Goal: Task Accomplishment & Management: Complete application form

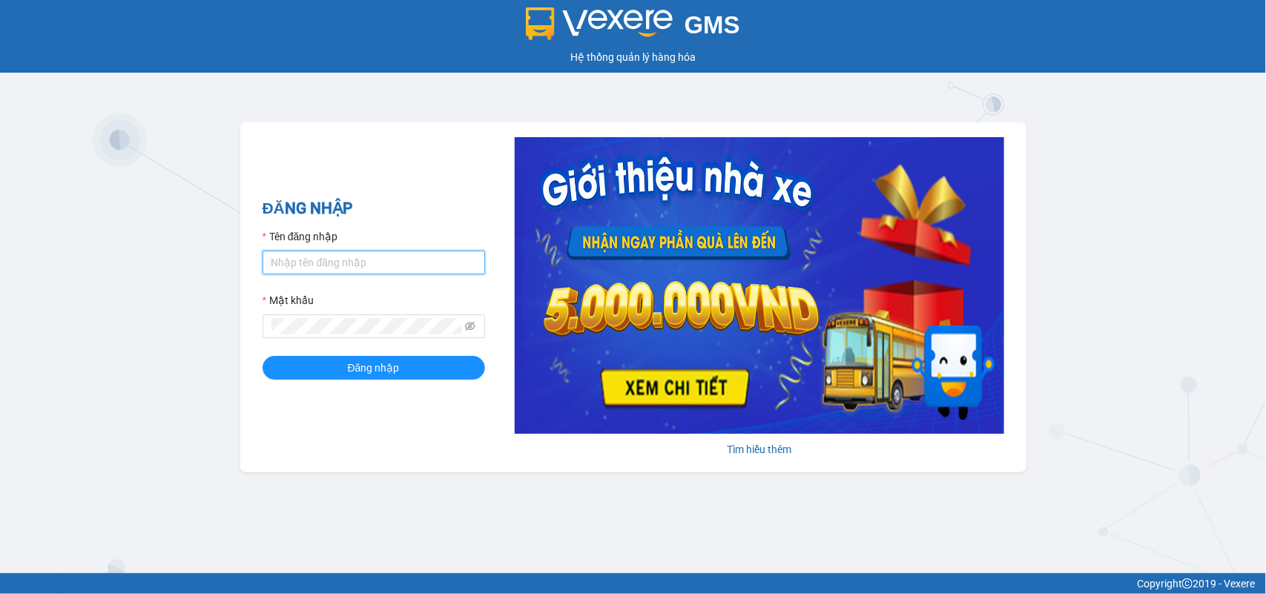
click at [358, 260] on input "Tên đăng nhập" at bounding box center [373, 263] width 222 height 24
type input "huyennthhlc.saoviet"
click at [262, 356] on button "Đăng nhập" at bounding box center [373, 368] width 222 height 24
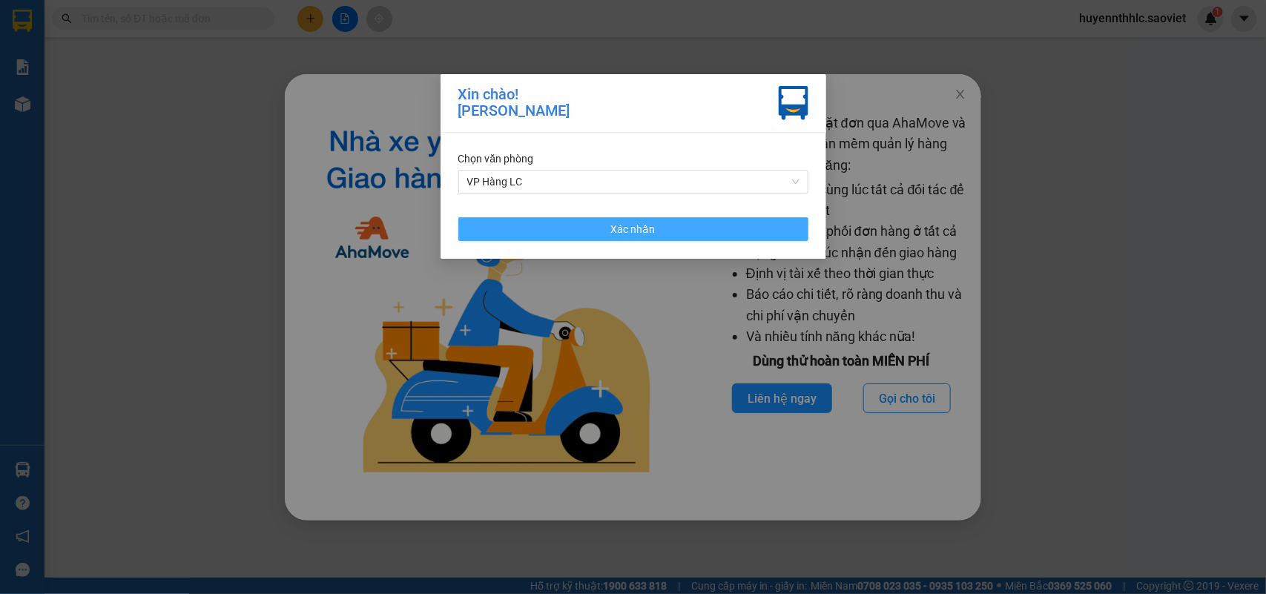
click at [692, 231] on button "Xác nhận" at bounding box center [633, 229] width 350 height 24
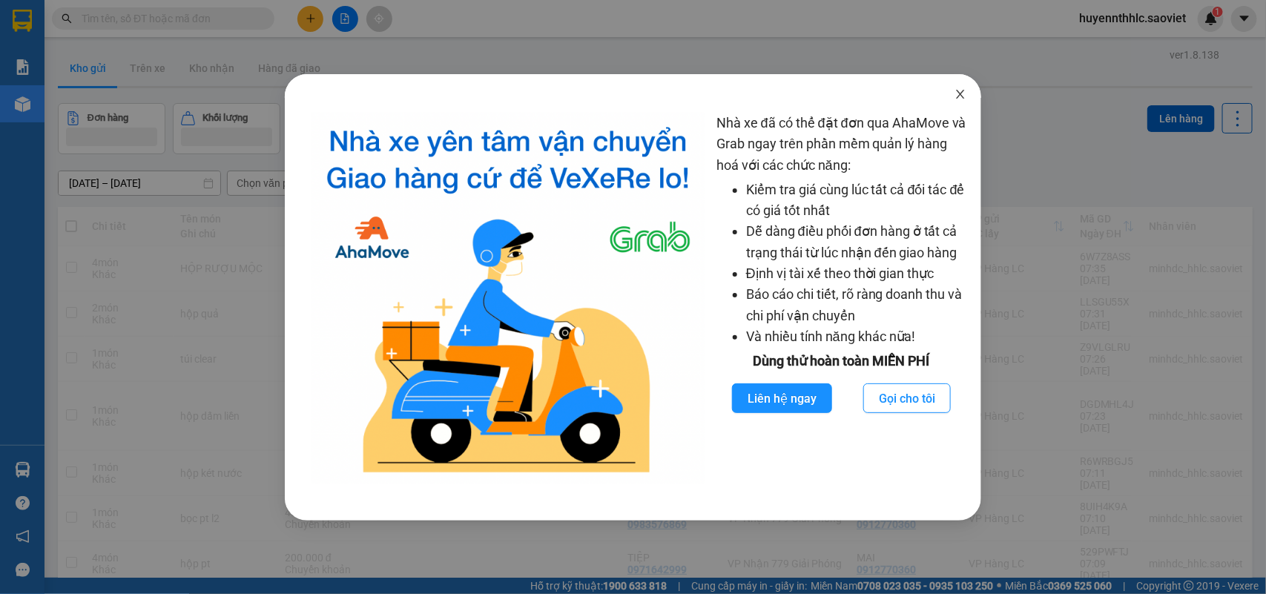
click at [955, 98] on icon "close" at bounding box center [960, 94] width 12 height 12
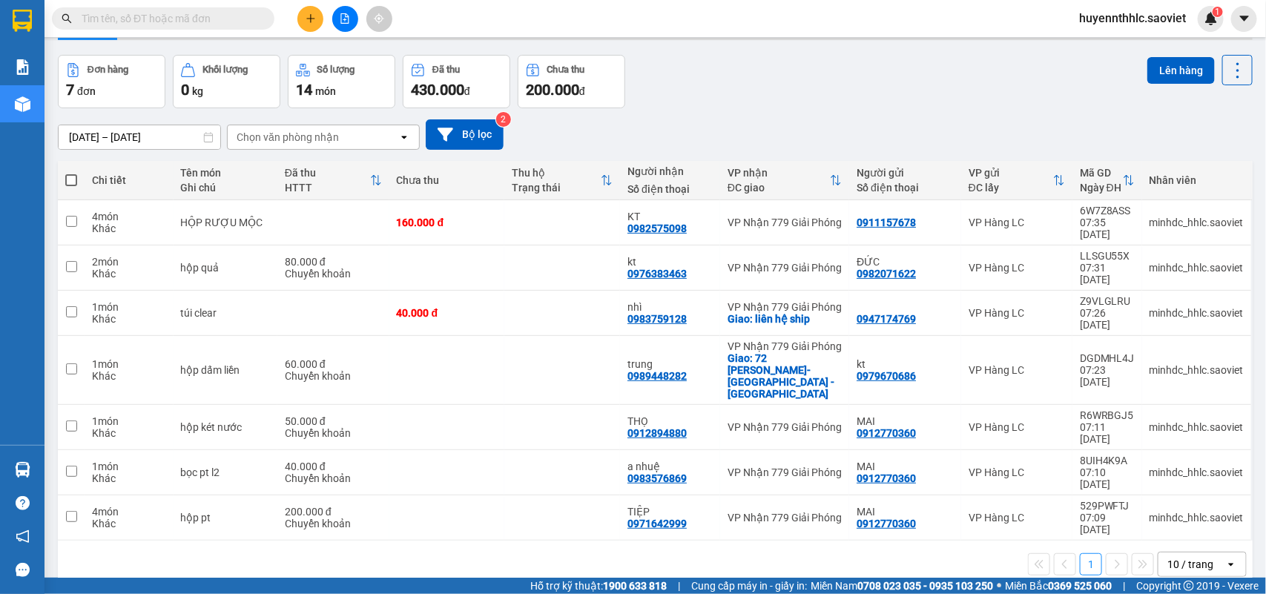
scroll to position [68, 0]
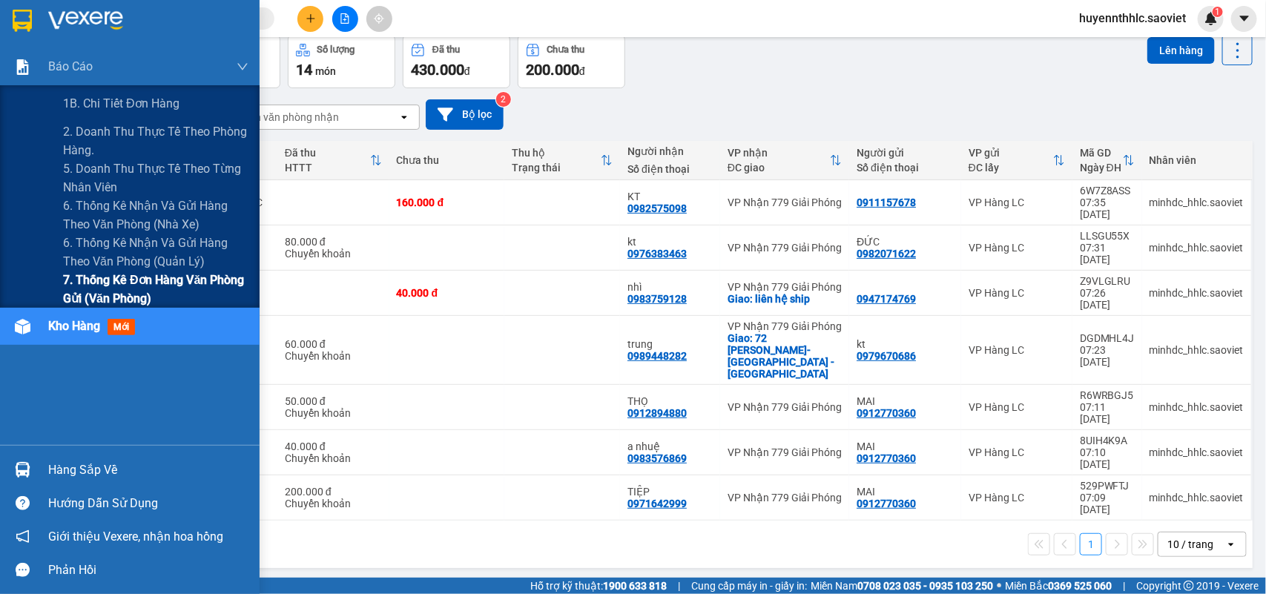
click at [108, 294] on span "7. Thống kê đơn hàng văn phòng gửi (văn phòng)" at bounding box center [155, 289] width 185 height 37
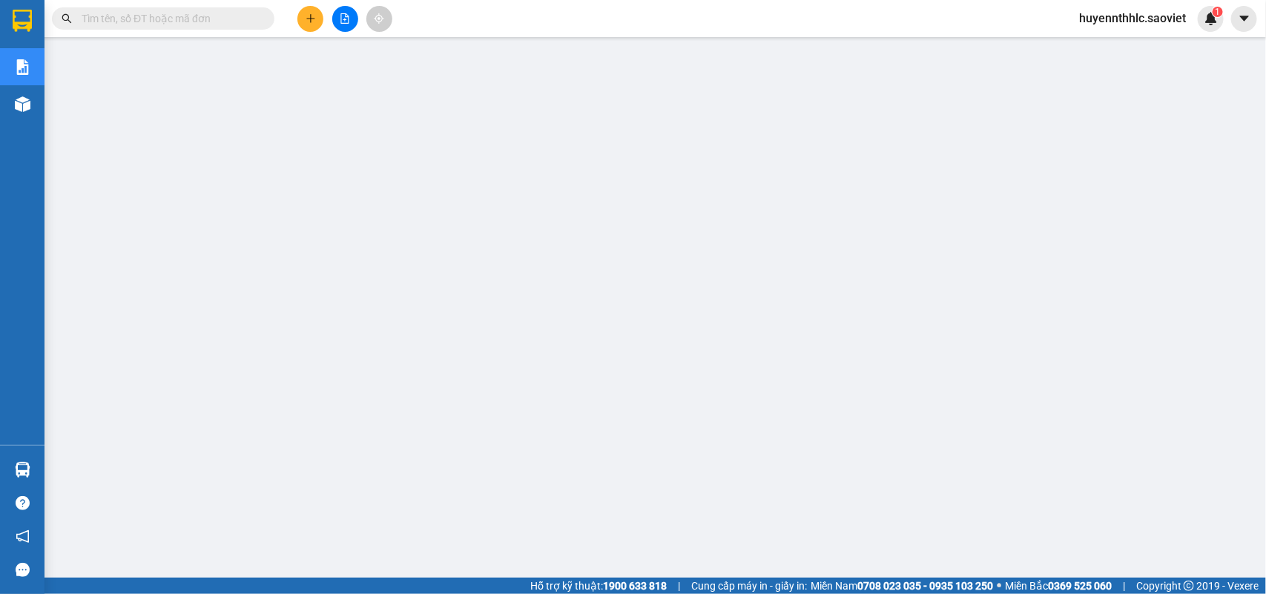
click at [221, 24] on input "text" at bounding box center [169, 18] width 175 height 16
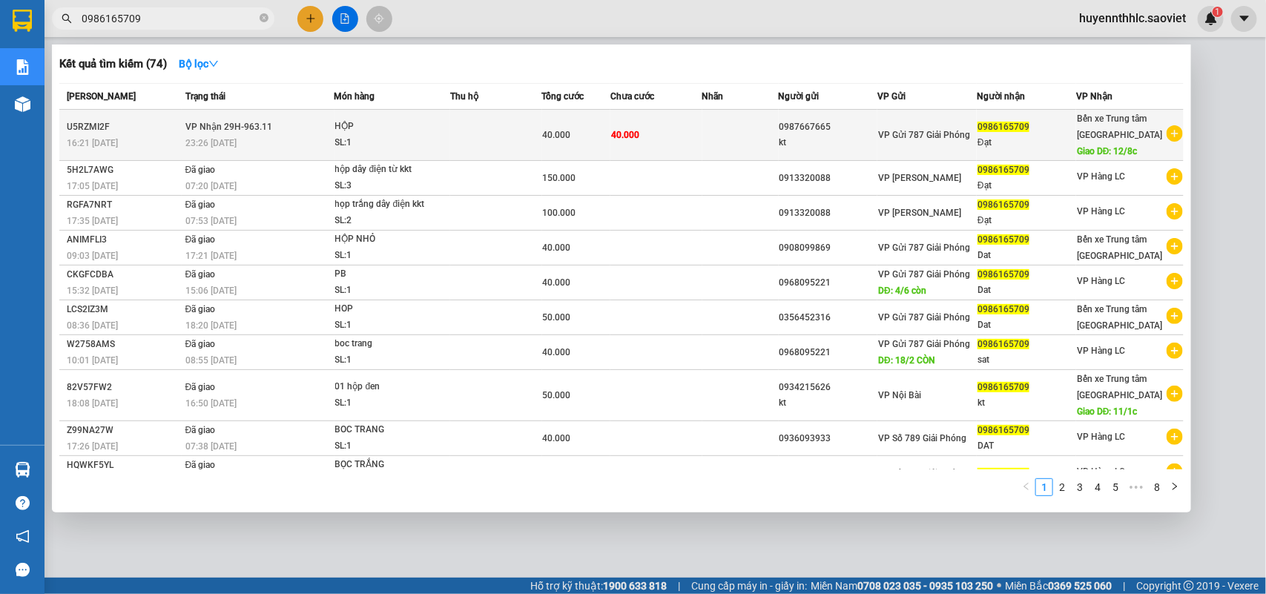
type input "0986165709"
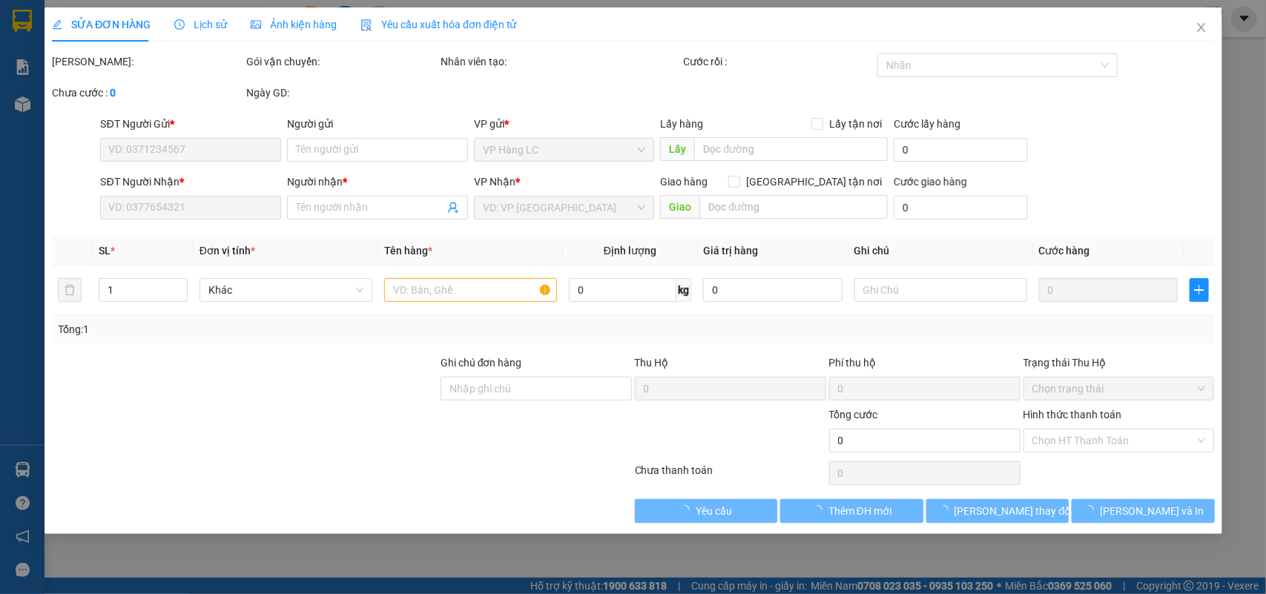
type input "0987667665"
type input "kt"
type input "0986165709"
type input "Đạt"
type input "12/8c"
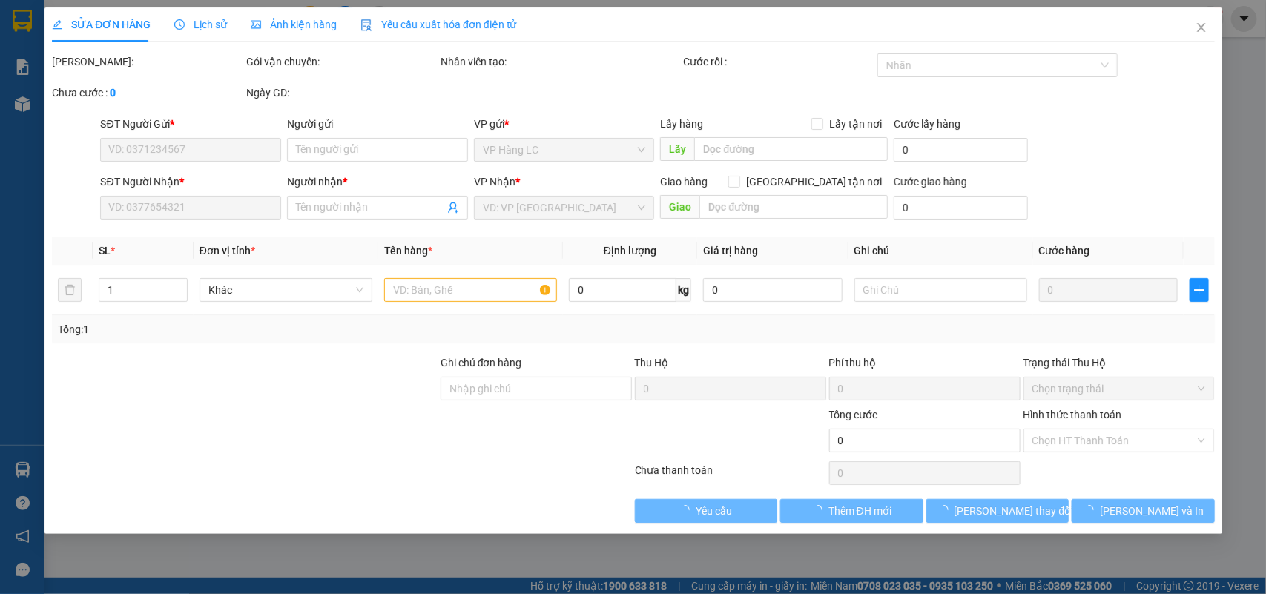
type input "40.000"
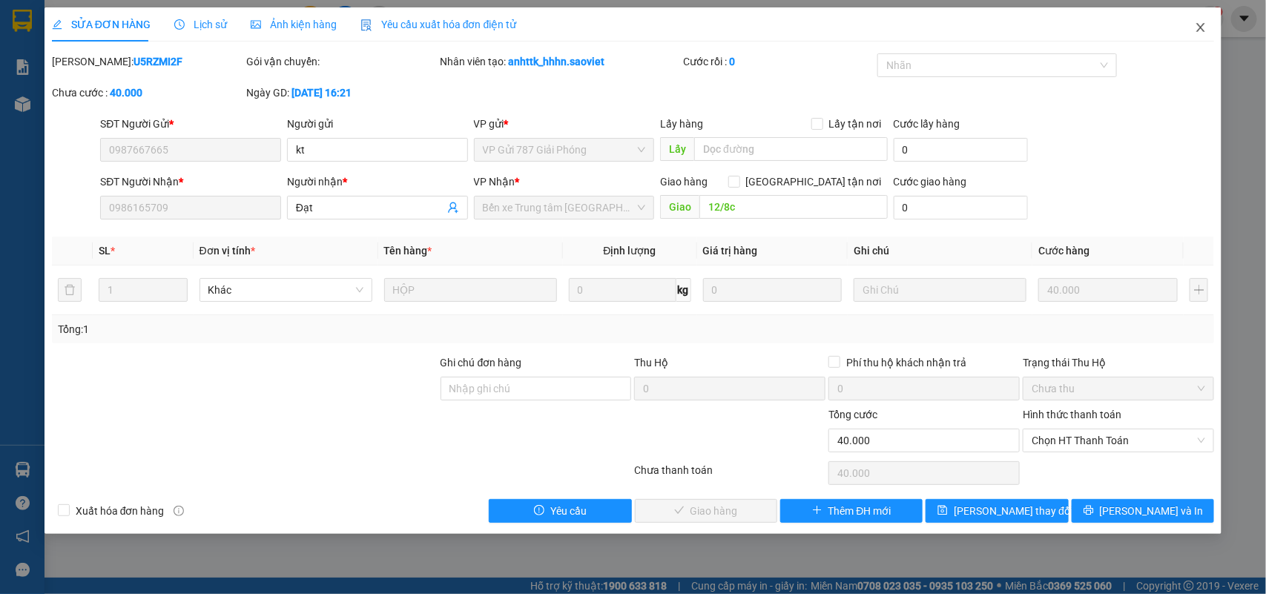
click at [1209, 21] on span "Close" at bounding box center [1201, 28] width 42 height 42
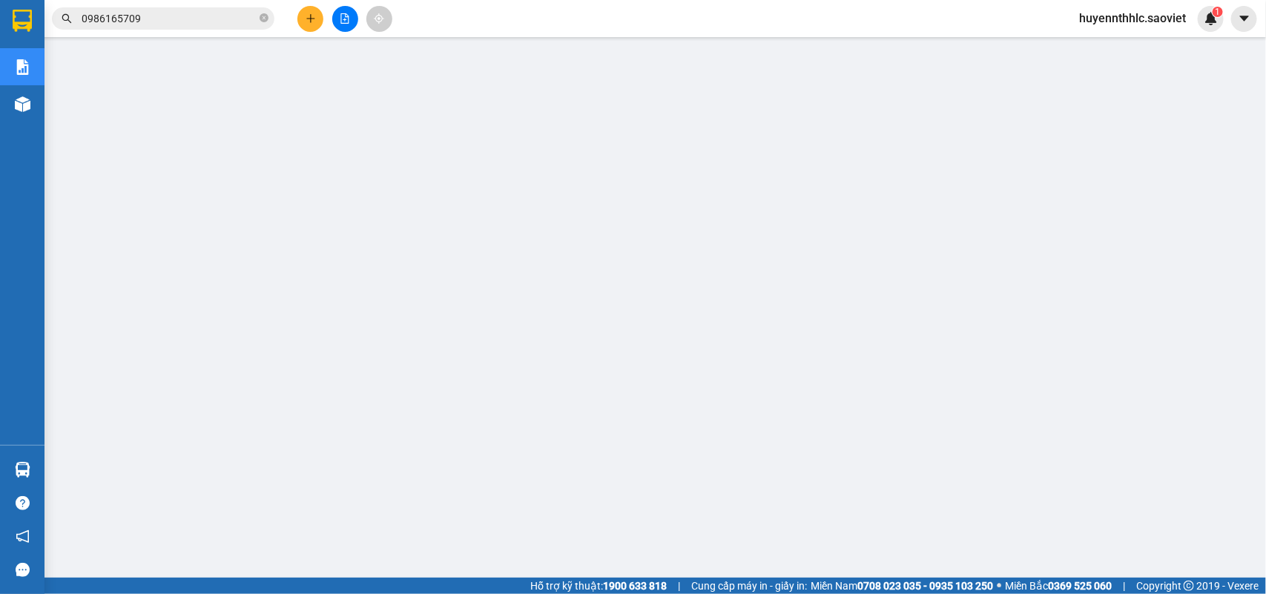
drag, startPoint x: 168, startPoint y: 22, endPoint x: 20, endPoint y: 22, distance: 147.6
click at [20, 22] on section "Kết quả tìm kiếm ( 74 ) Bộ lọc Mã ĐH Trạng thái Món hàng Thu hộ Tổng cước Chưa …" at bounding box center [633, 297] width 1266 height 594
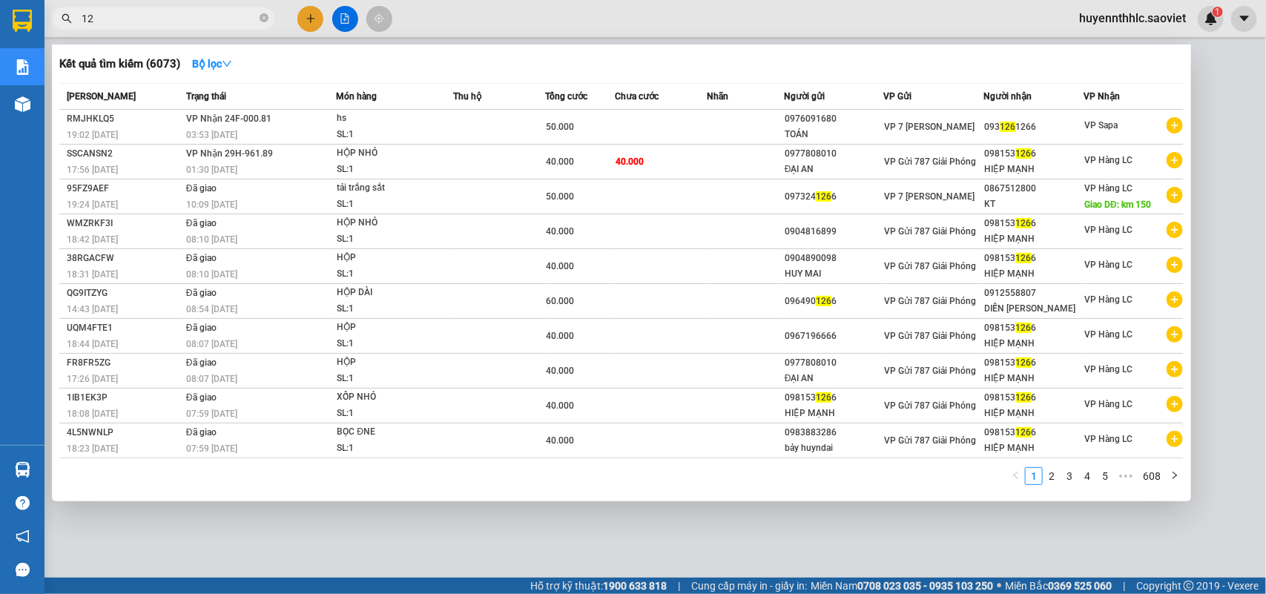
type input "1"
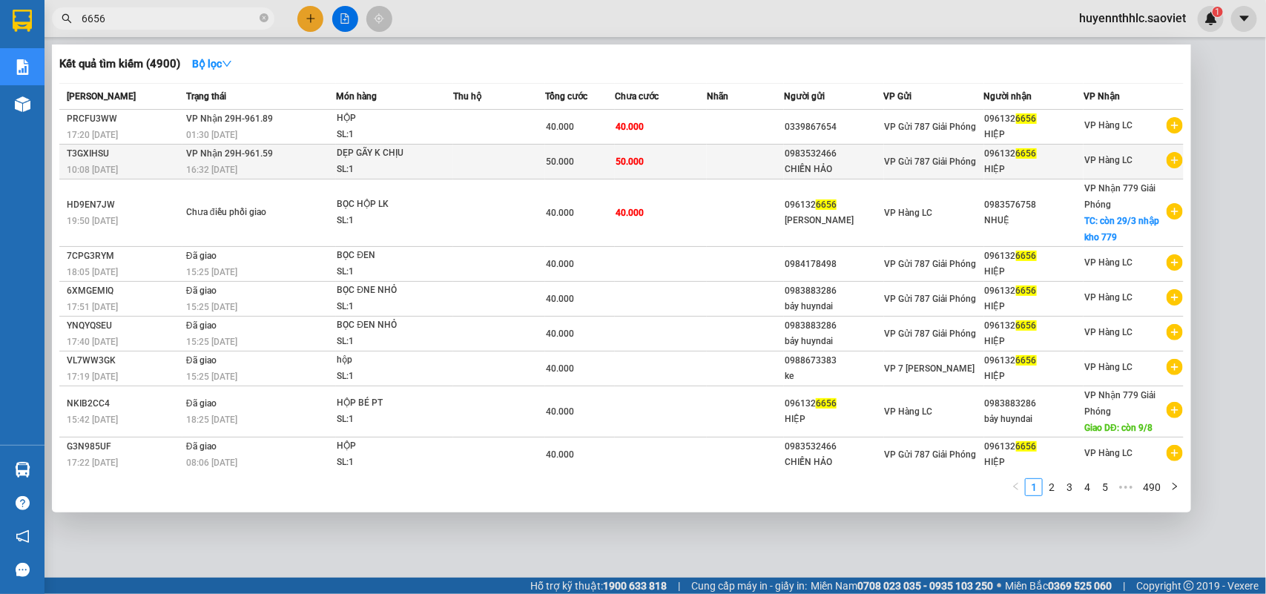
type input "6656"
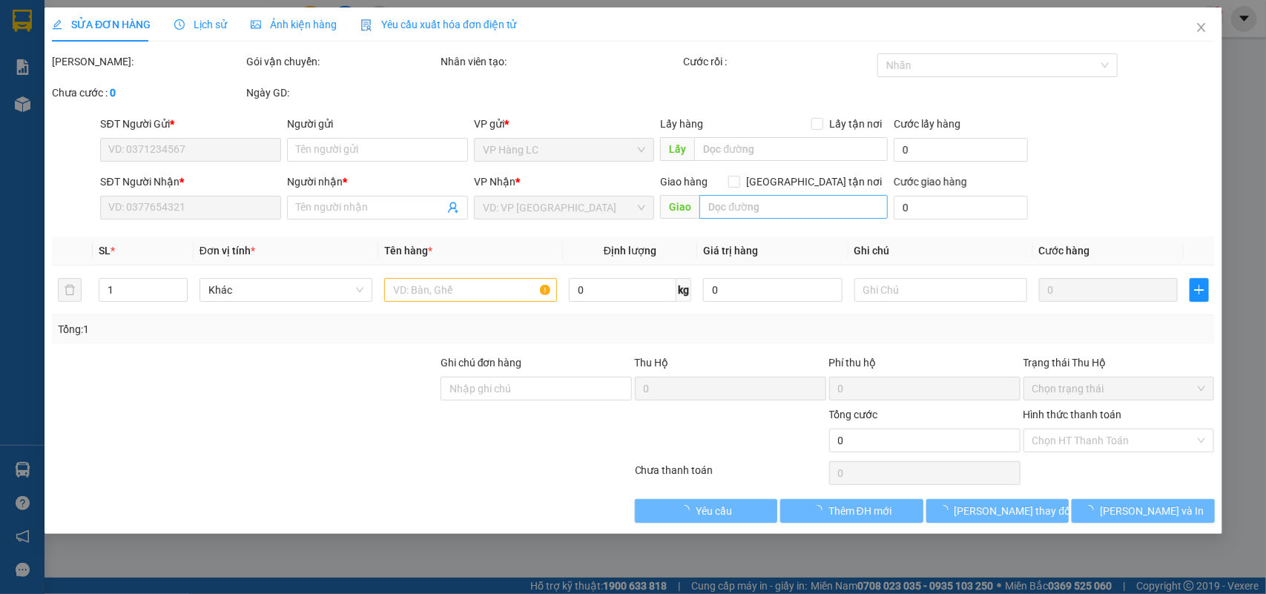
type input "0983532466"
type input "CHIẾN HẢO"
type input "0961326656"
type input "HIỆP"
type input "50.000"
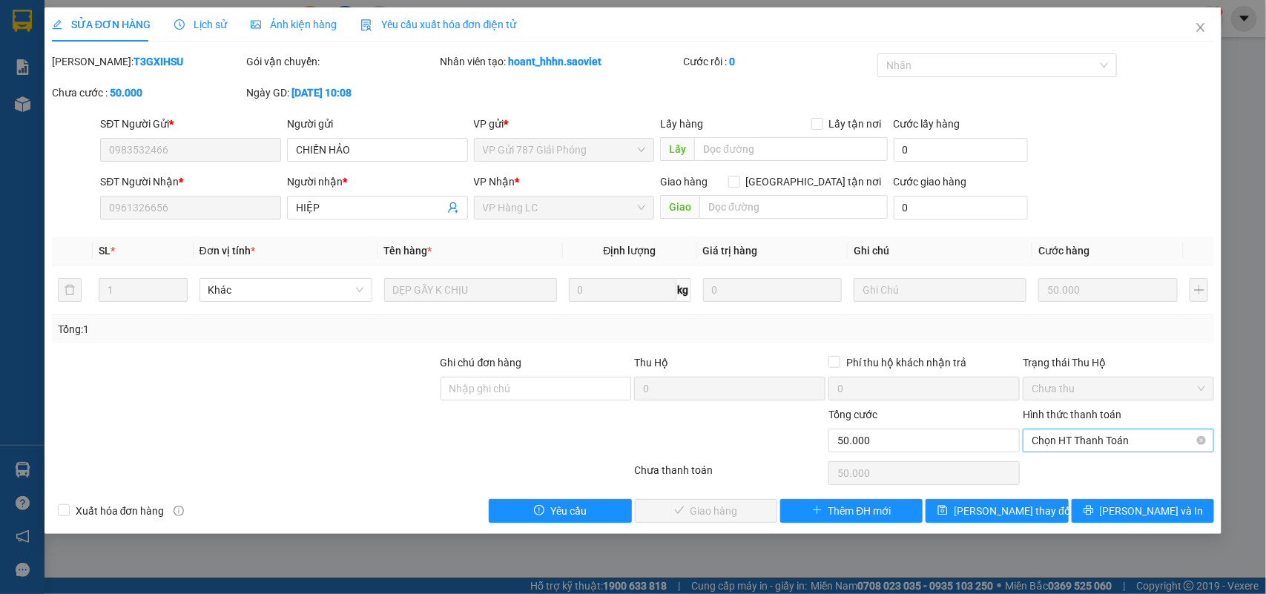
click at [1049, 438] on span "Chọn HT Thanh Toán" at bounding box center [1118, 440] width 174 height 22
click at [1070, 489] on div "Chuyển khoản" at bounding box center [1119, 494] width 174 height 16
type input "0"
click at [1091, 435] on span "Chuyển khoản" at bounding box center [1118, 440] width 174 height 22
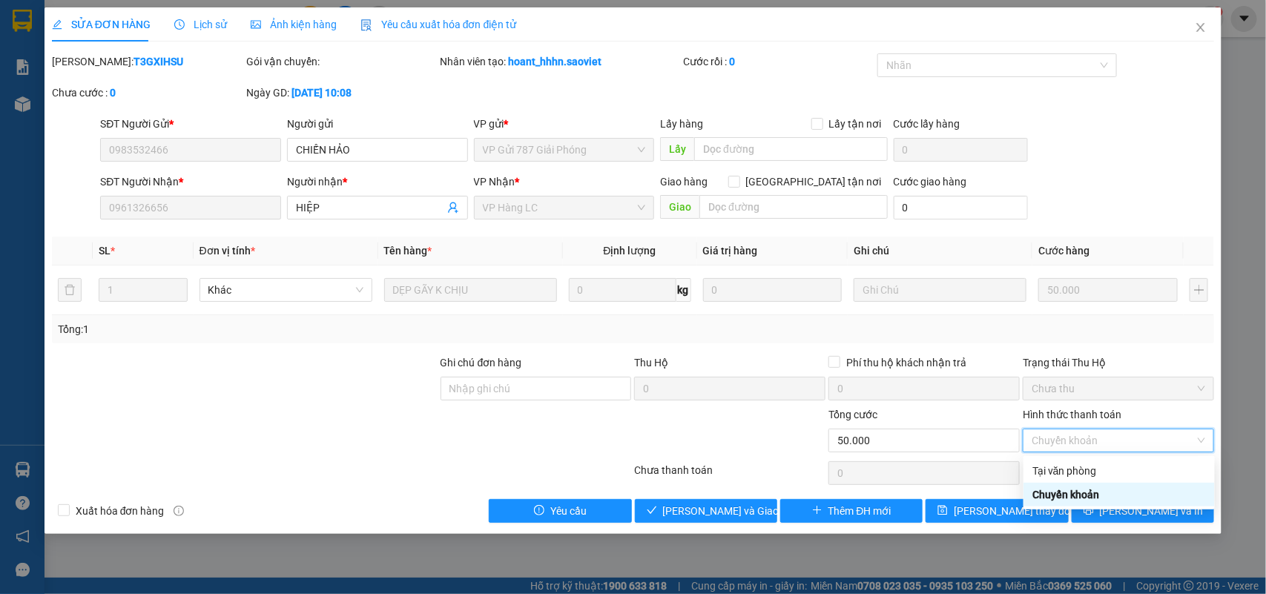
click at [1066, 461] on div "Tại văn phòng" at bounding box center [1118, 471] width 191 height 24
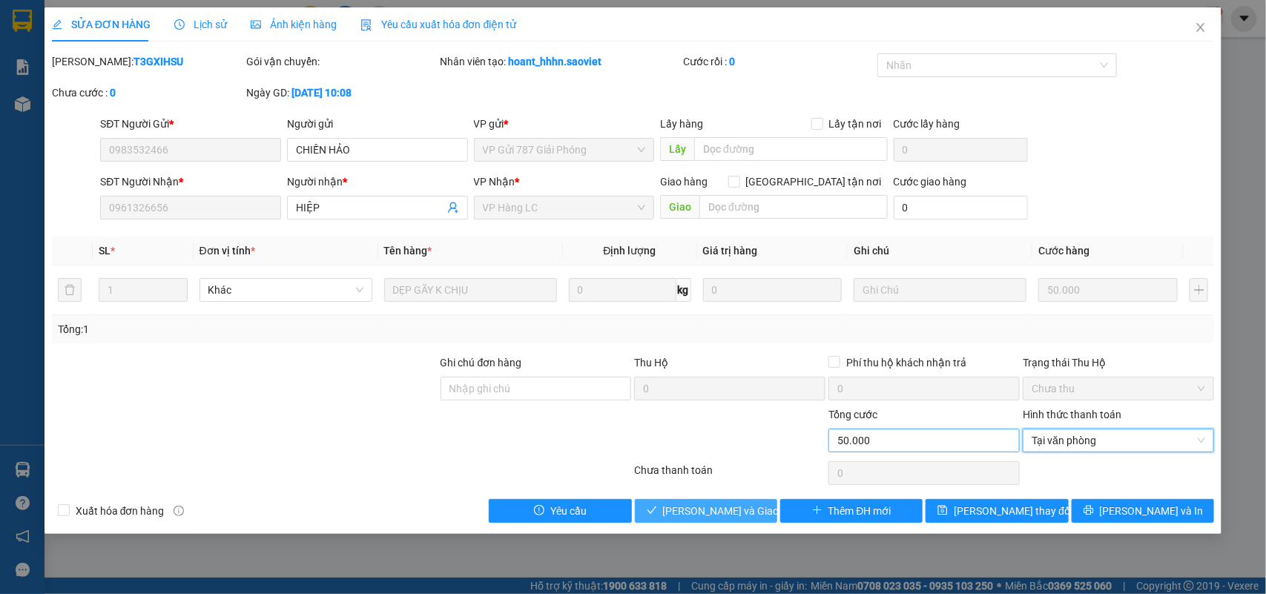
click at [734, 512] on span "[PERSON_NAME] và Giao hàng" at bounding box center [734, 511] width 142 height 16
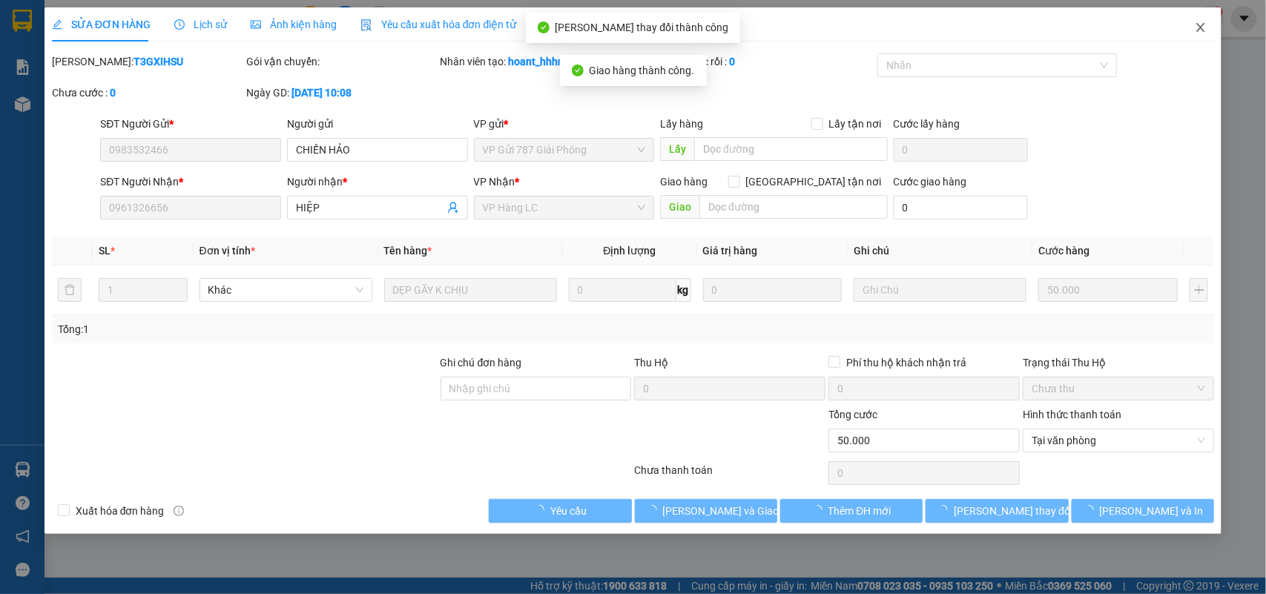
click at [1195, 27] on icon "close" at bounding box center [1201, 28] width 12 height 12
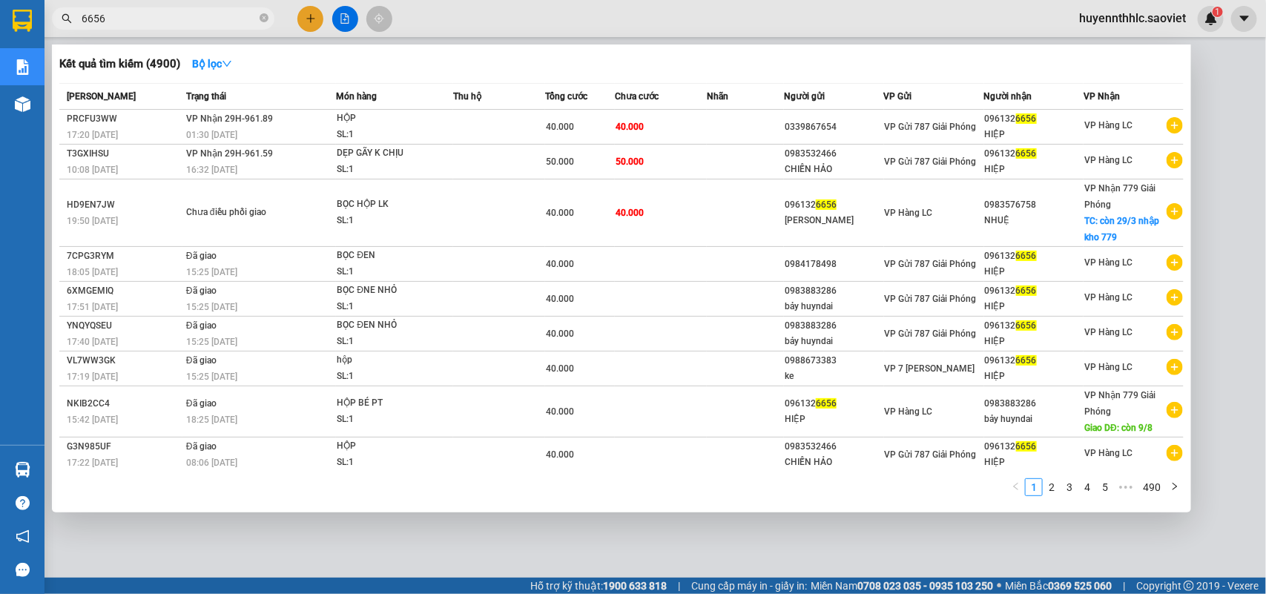
click at [182, 16] on input "6656" at bounding box center [169, 18] width 175 height 16
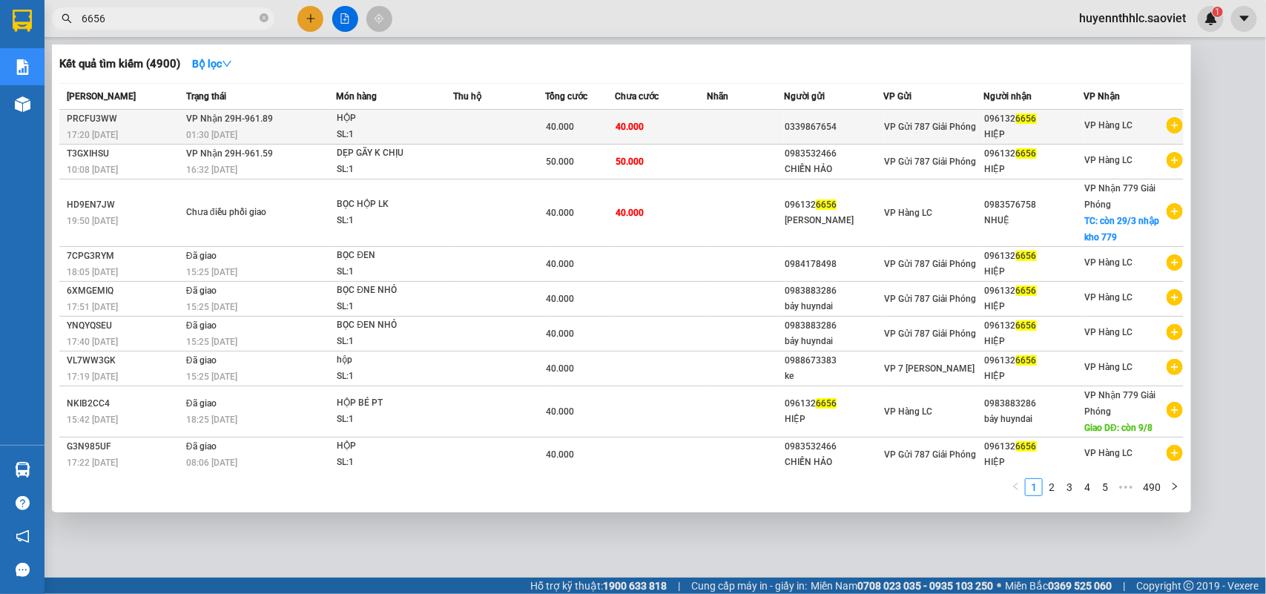
click at [602, 128] on div "40.000" at bounding box center [579, 127] width 67 height 16
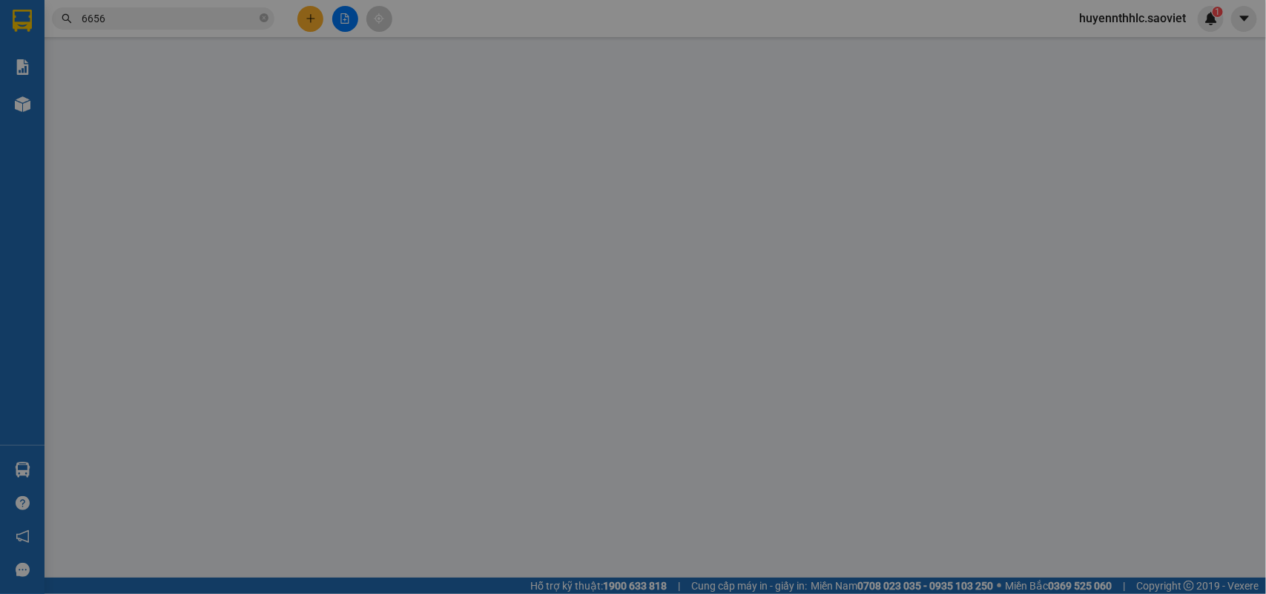
type input "0339867654"
type input "0961326656"
type input "HIỆP"
type input "40.000"
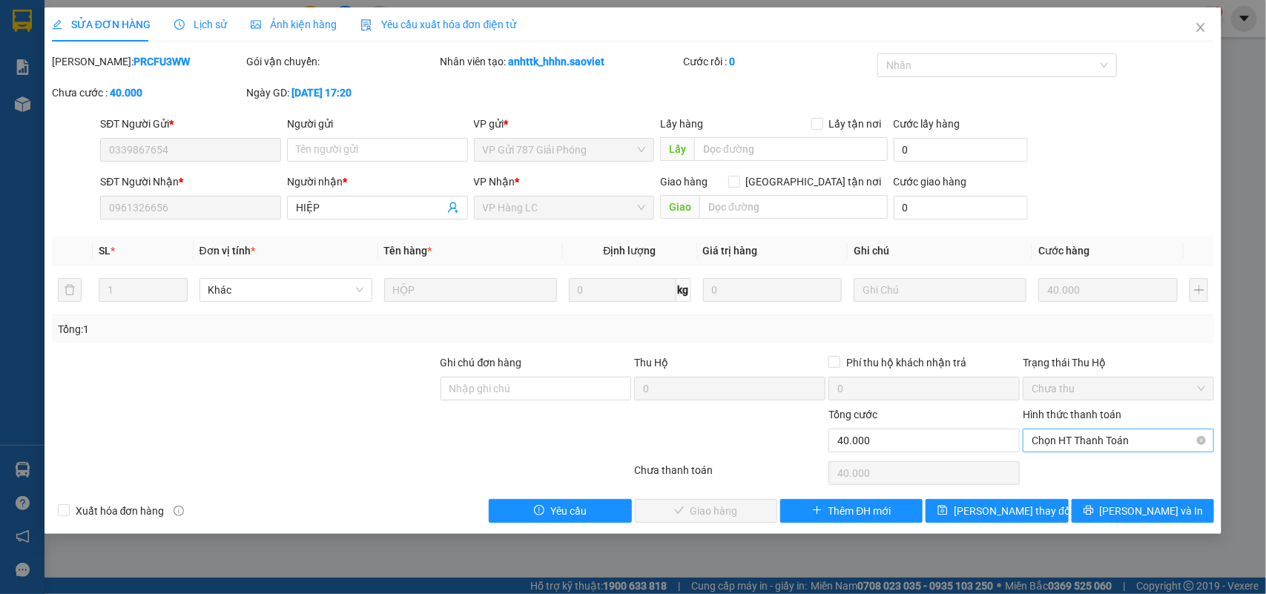
drag, startPoint x: 1071, startPoint y: 445, endPoint x: 1065, endPoint y: 432, distance: 13.9
click at [1069, 445] on span "Chọn HT Thanh Toán" at bounding box center [1118, 440] width 174 height 22
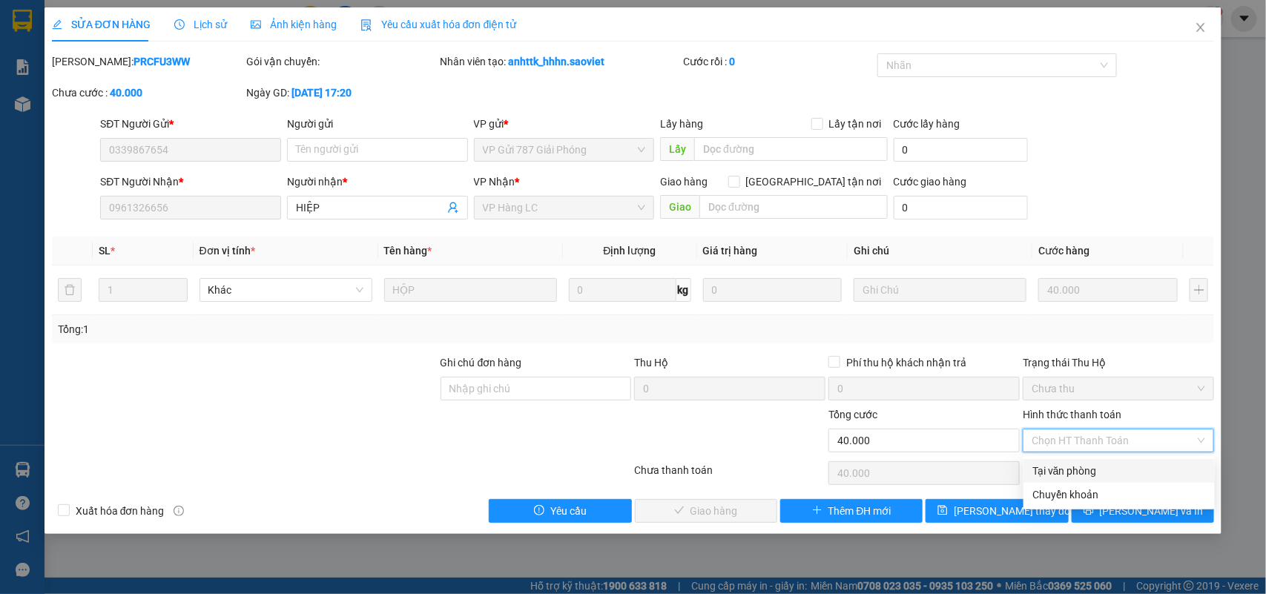
drag, startPoint x: 1055, startPoint y: 469, endPoint x: 1039, endPoint y: 460, distance: 18.6
click at [1054, 469] on div "Tại văn phòng" at bounding box center [1119, 471] width 174 height 16
type input "0"
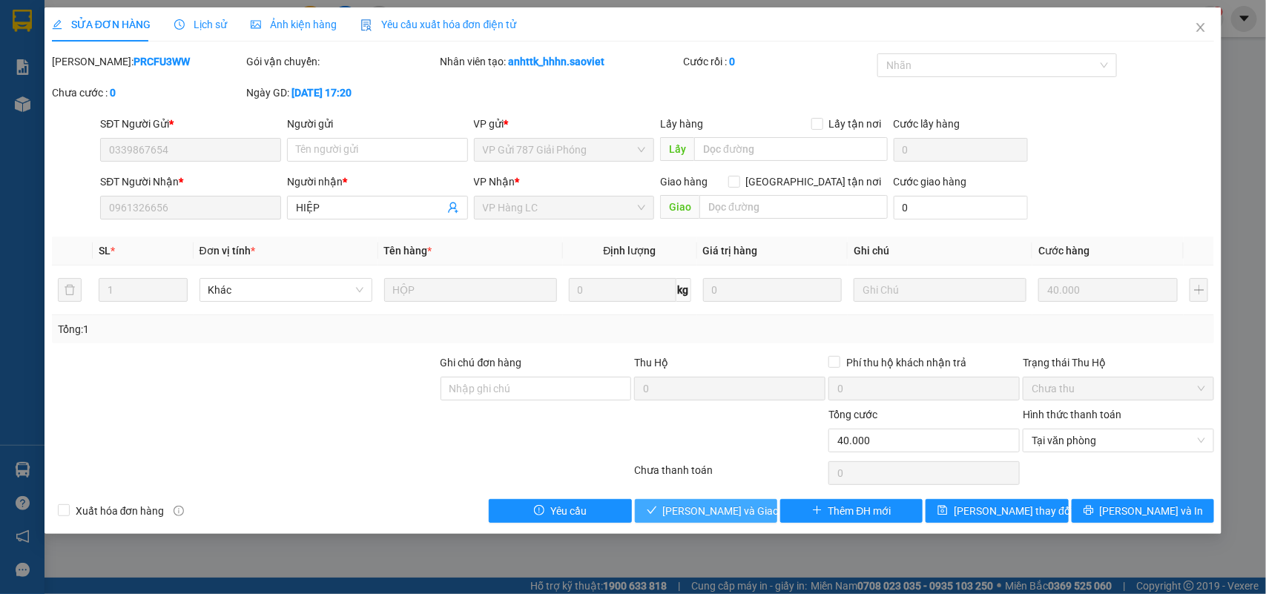
drag, startPoint x: 713, startPoint y: 513, endPoint x: 949, endPoint y: 405, distance: 259.5
click at [713, 512] on span "[PERSON_NAME] và Giao hàng" at bounding box center [734, 511] width 142 height 16
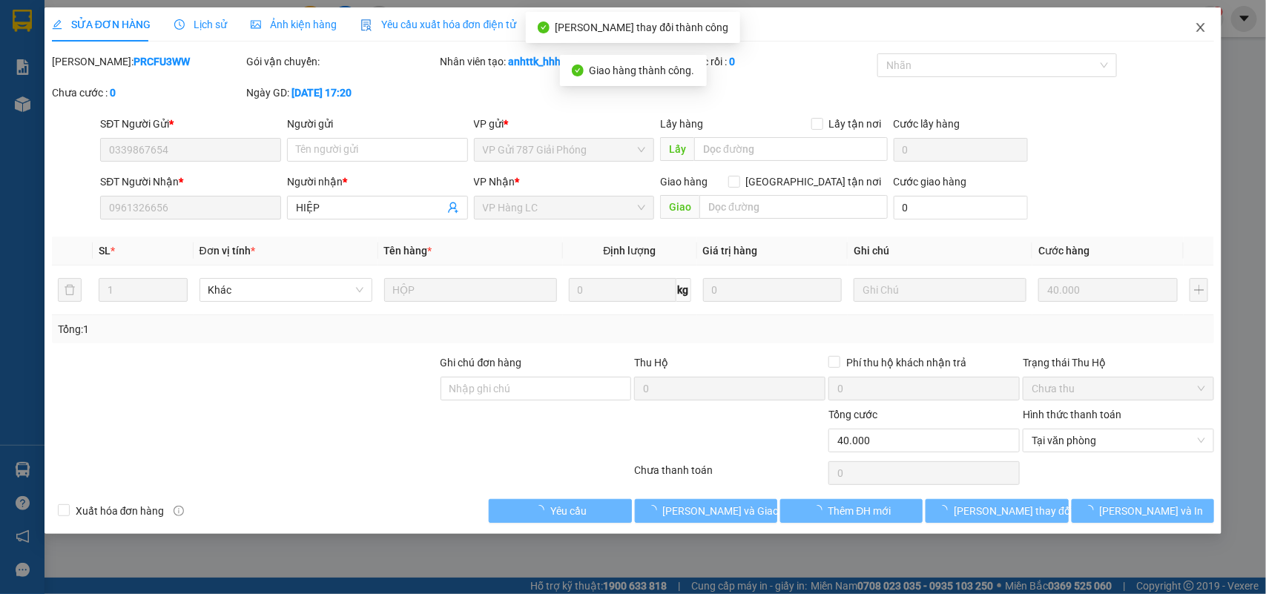
click at [1197, 28] on icon "close" at bounding box center [1201, 28] width 12 height 12
